Goal: Task Accomplishment & Management: Manage account settings

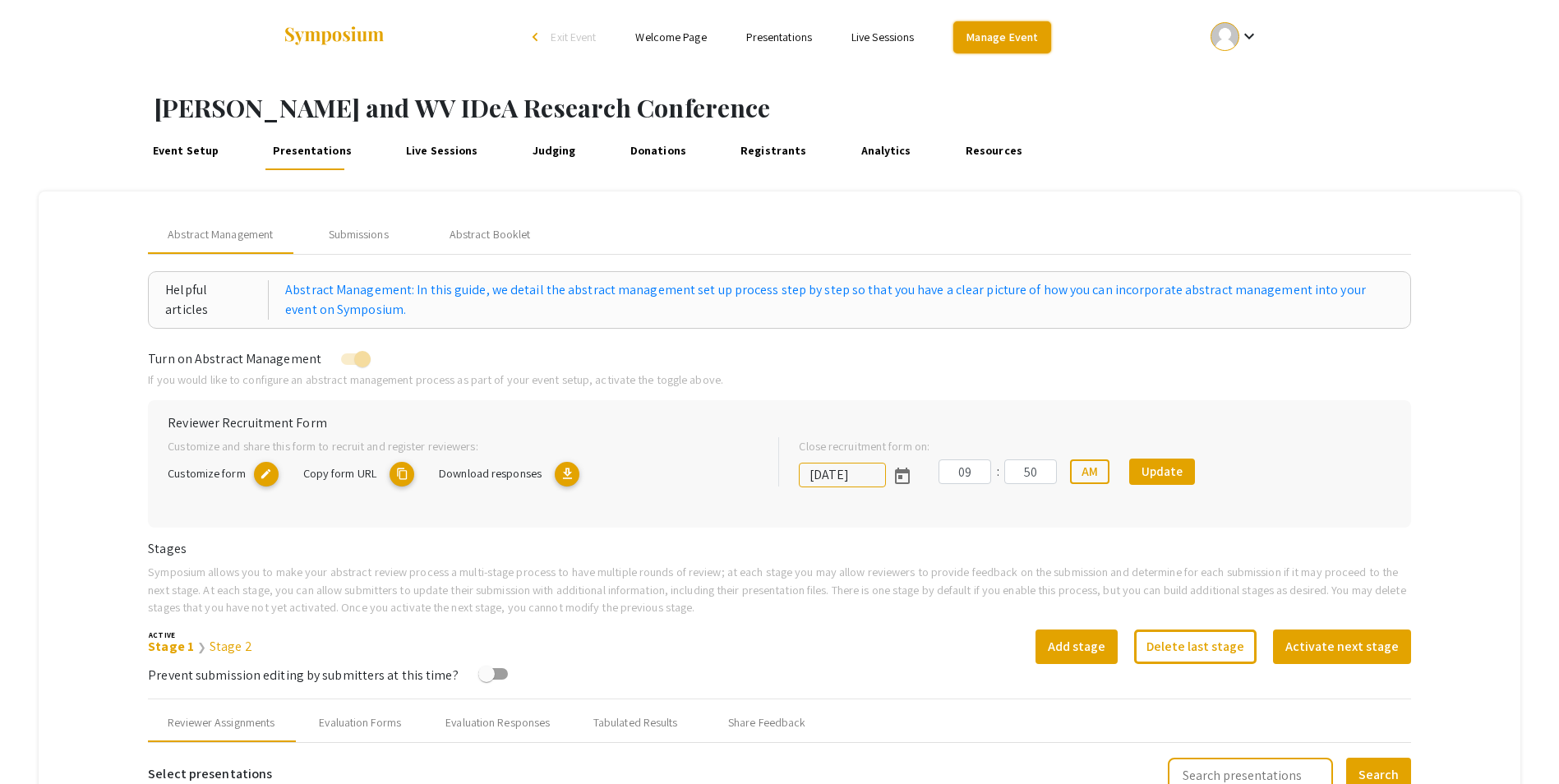
click at [1038, 45] on link "Manage Event" at bounding box center [1002, 37] width 97 height 32
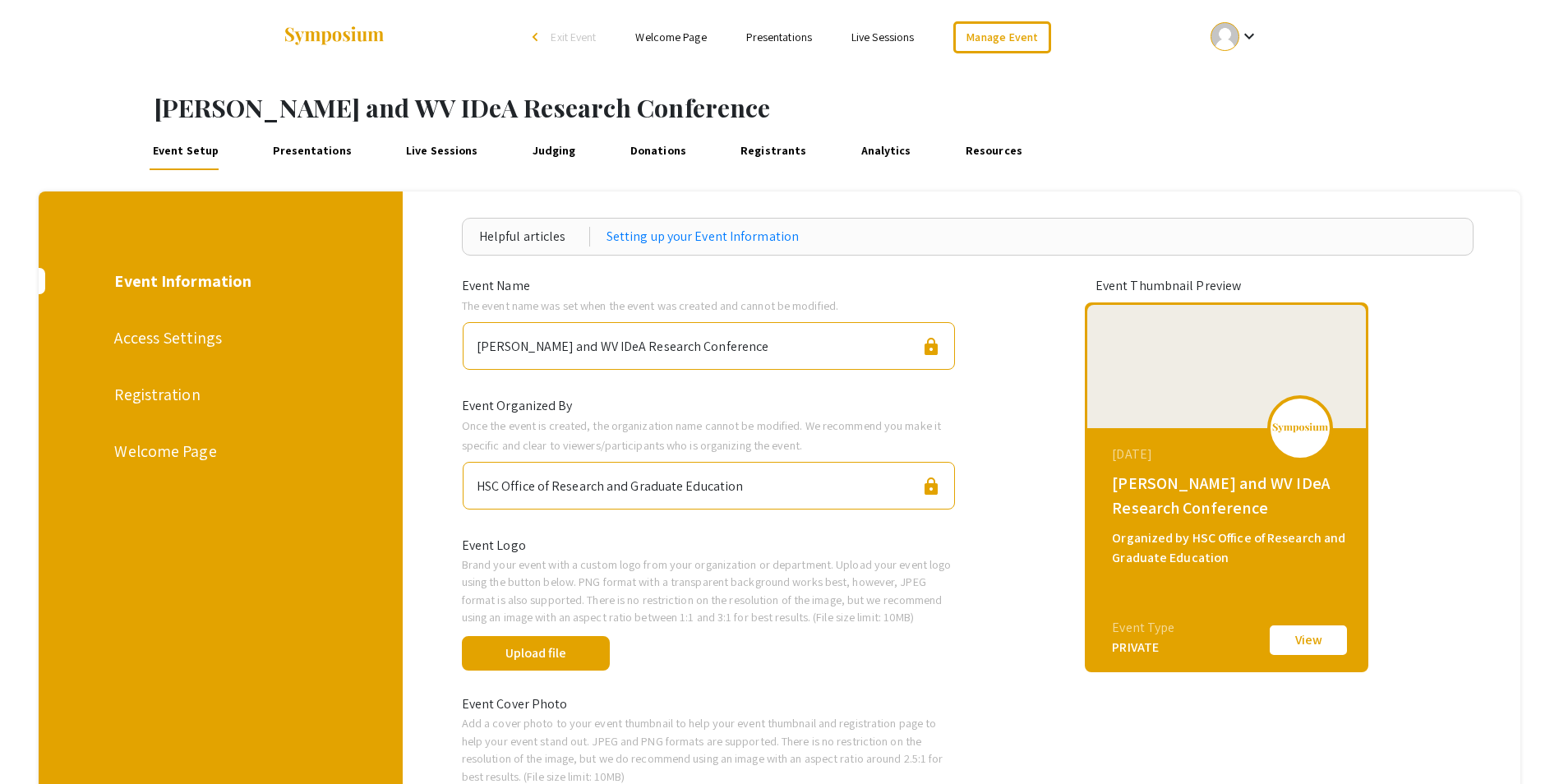
click at [529, 150] on link "Judging" at bounding box center [554, 150] width 51 height 39
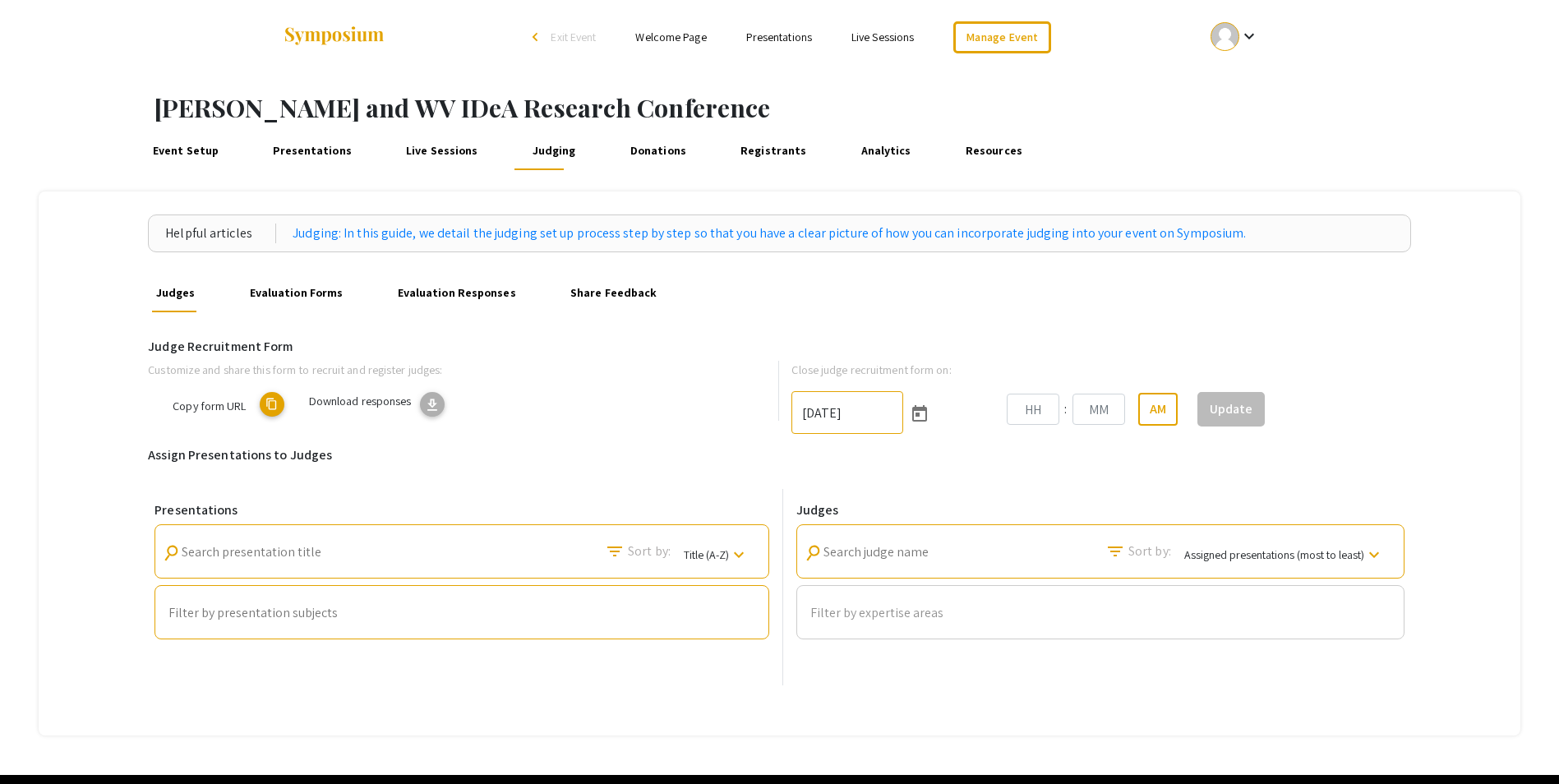
type input "10/3/2025"
type input "11"
type input "59"
click at [322, 409] on span "Copy form URL" at bounding box center [320, 406] width 73 height 16
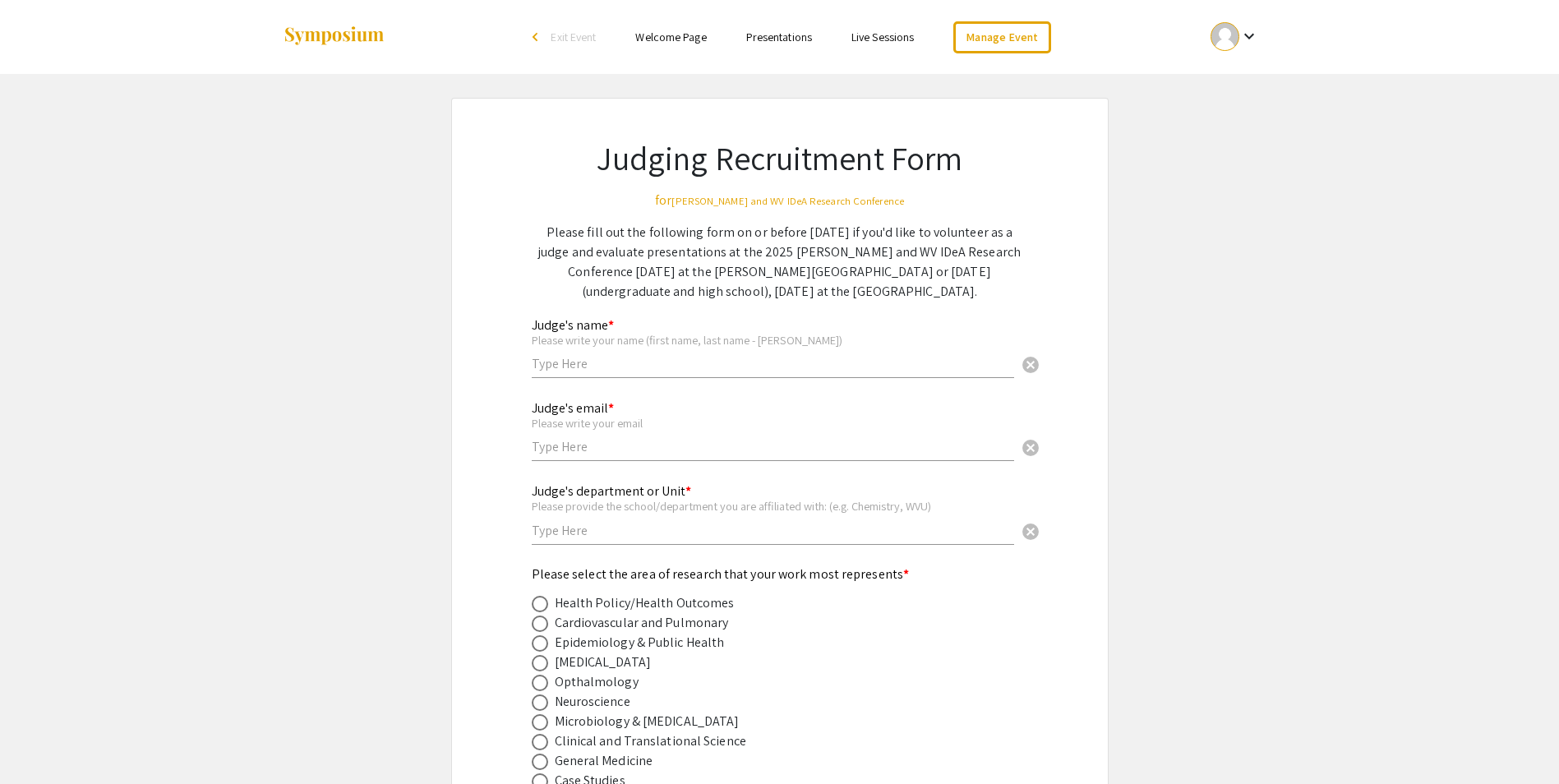
click at [915, 237] on p "Please fill out the following form on or before [DATE] if you'd like to volunte…" at bounding box center [780, 262] width 496 height 79
drag, startPoint x: 934, startPoint y: 232, endPoint x: 955, endPoint y: 296, distance: 67.4
click at [955, 296] on p "Please fill out the following form on or before [DATE] if you'd like to volunte…" at bounding box center [780, 262] width 496 height 79
drag, startPoint x: 955, startPoint y: 296, endPoint x: 862, endPoint y: 265, distance: 98.0
copy p "volunteer as a judge and evaluate presentations at the 2025 [PERSON_NAME] and W…"
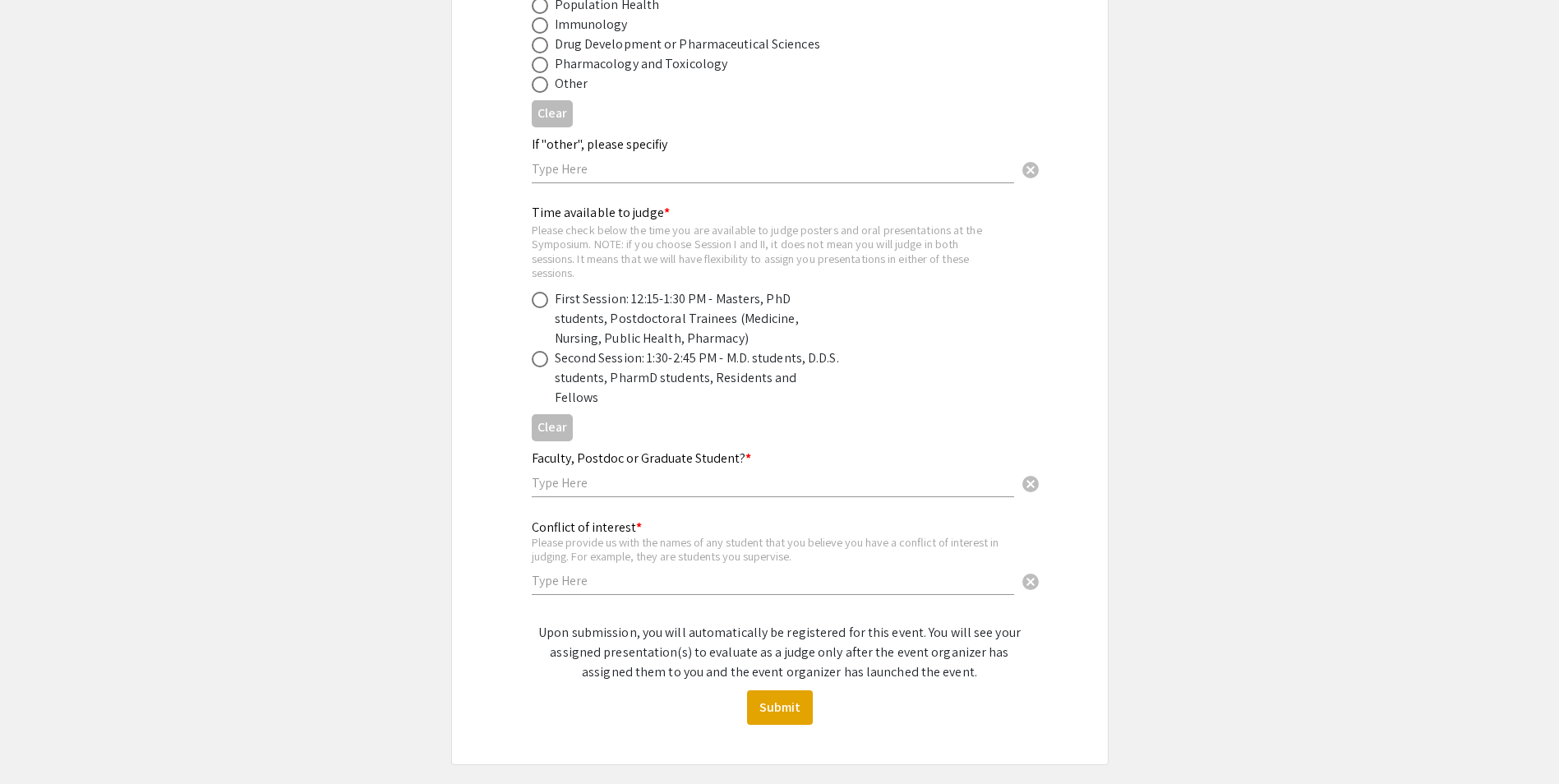
scroll to position [925, 0]
